Goal: Information Seeking & Learning: Learn about a topic

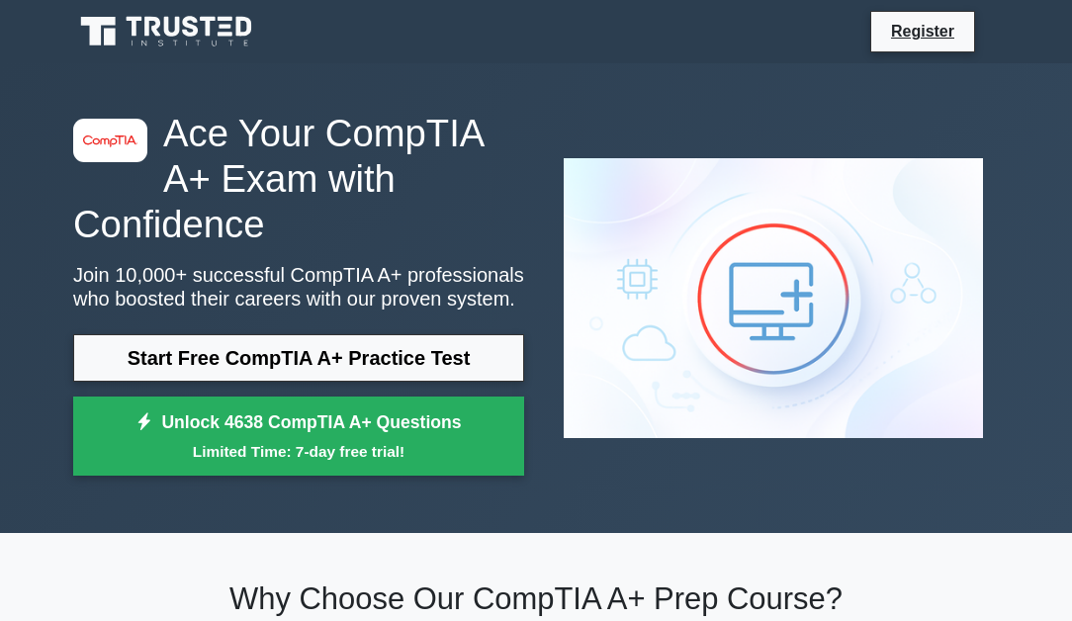
scroll to position [20, 0]
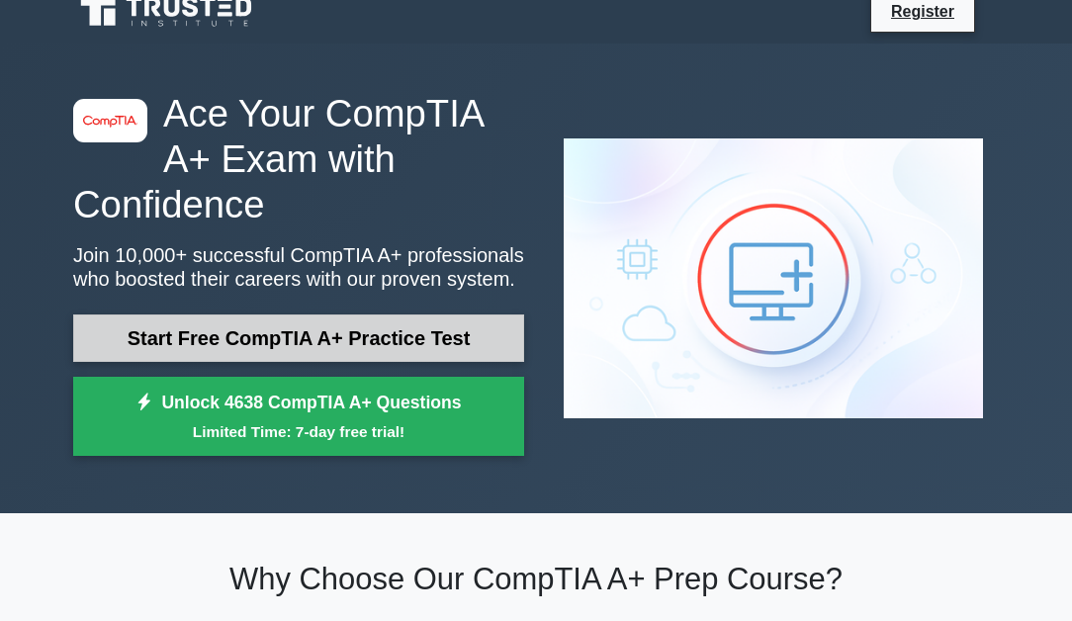
click at [387, 330] on link "Start Free CompTIA A+ Practice Test" at bounding box center [298, 338] width 451 height 47
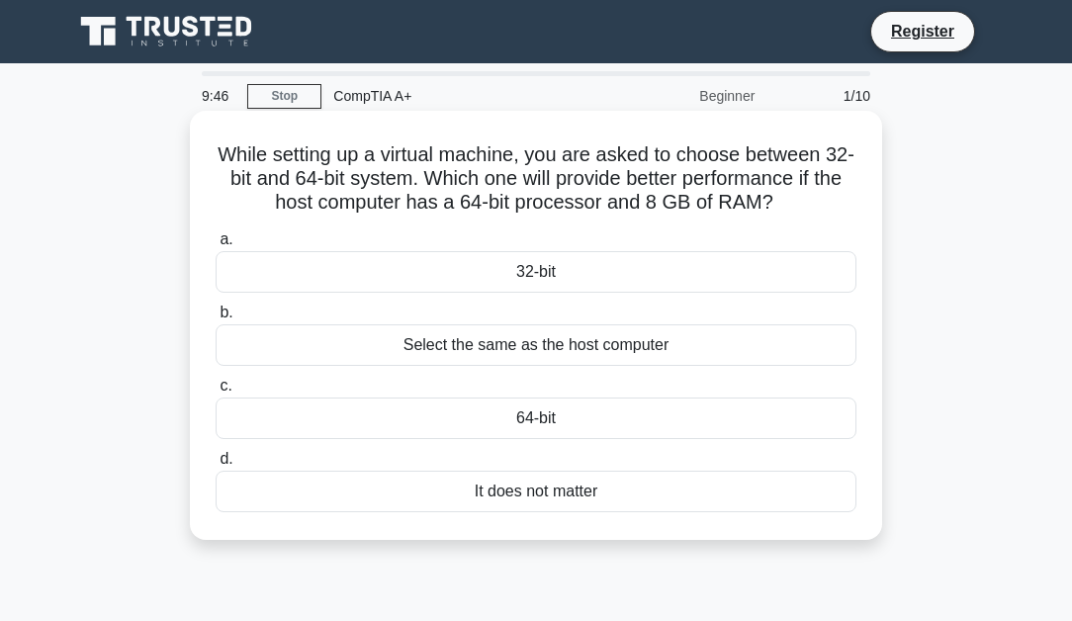
click at [567, 425] on div "64-bit" at bounding box center [536, 419] width 641 height 42
click at [216, 393] on input "c. 64-bit" at bounding box center [216, 386] width 0 height 13
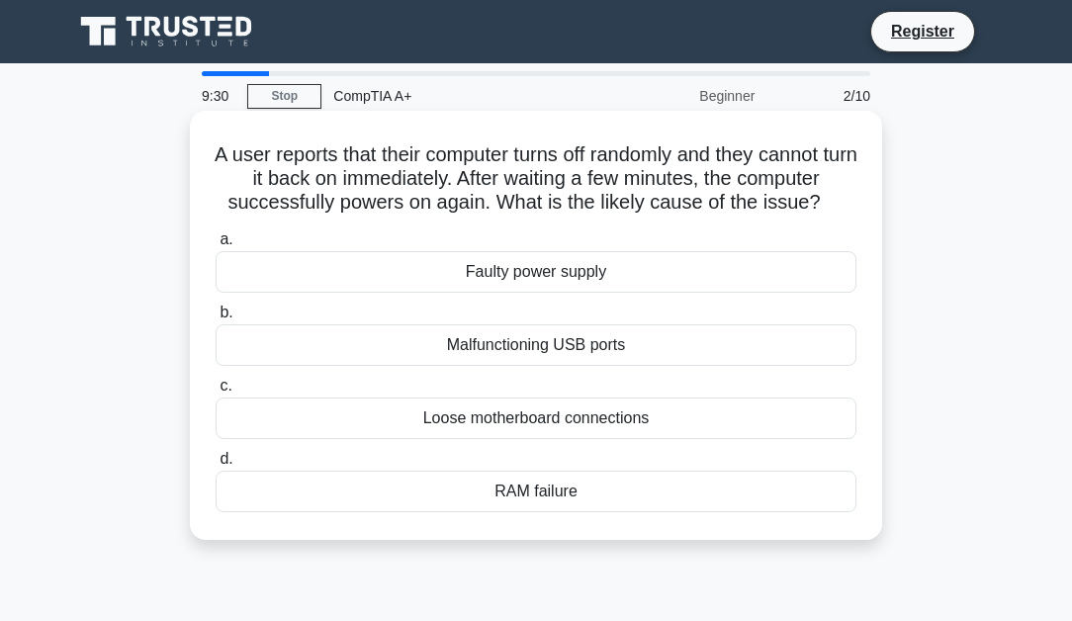
click at [490, 259] on div "Faulty power supply" at bounding box center [536, 272] width 641 height 42
click at [216, 246] on input "a. Faulty power supply" at bounding box center [216, 239] width 0 height 13
